Goal: Information Seeking & Learning: Compare options

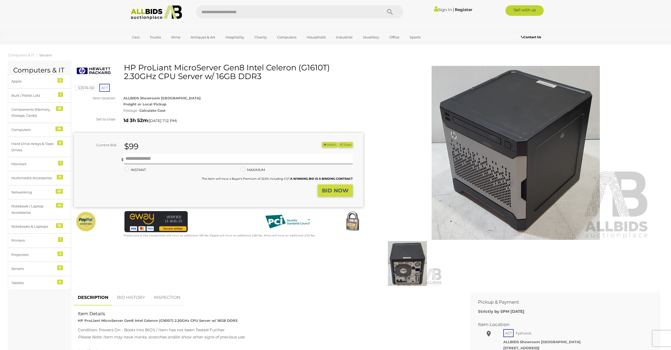
scroll to position [811, 0]
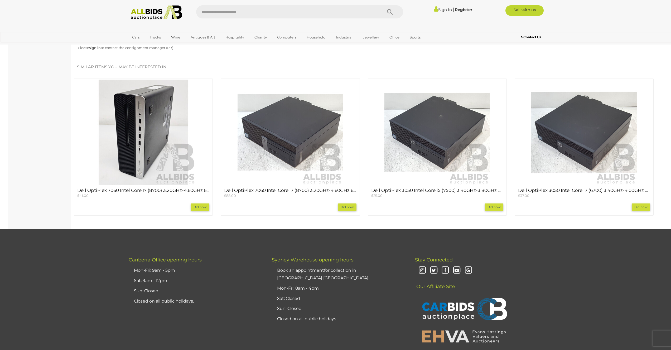
scroll to position [609, 0]
